Goal: Information Seeking & Learning: Learn about a topic

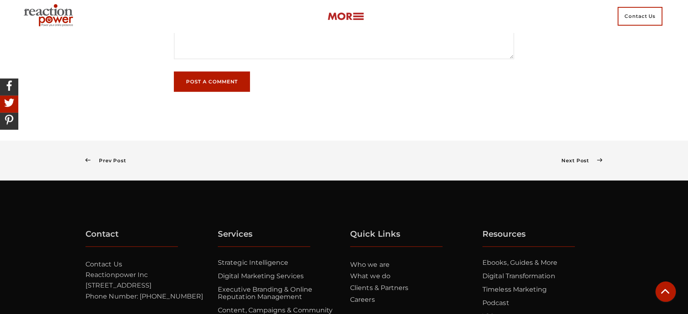
scroll to position [5328, 0]
